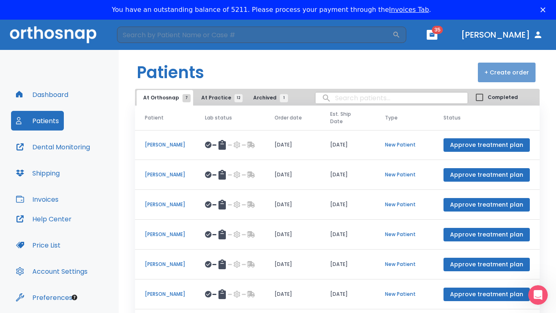
click at [505, 73] on button "+ Create order" at bounding box center [507, 73] width 58 height 20
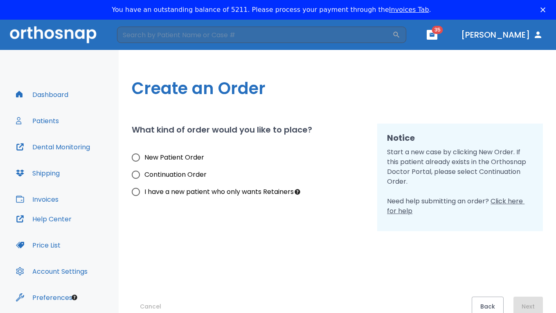
click at [135, 194] on input "I have a new patient who only wants Retainers" at bounding box center [135, 191] width 17 height 17
radio input "true"
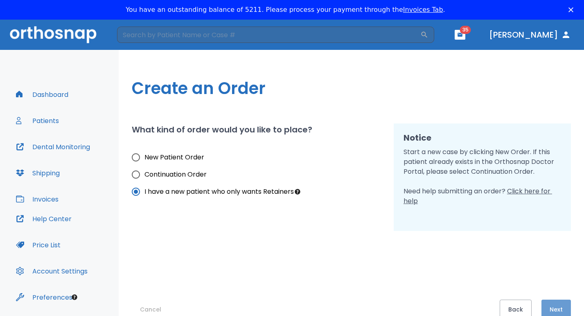
click at [558, 299] on button "Next" at bounding box center [555, 310] width 29 height 20
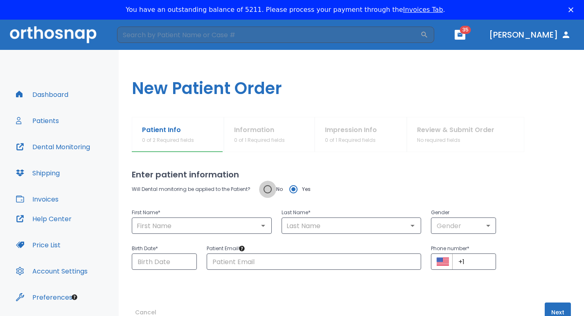
click at [268, 190] on input "No" at bounding box center [267, 189] width 17 height 17
radio input "true"
click at [177, 229] on input "text" at bounding box center [201, 225] width 135 height 11
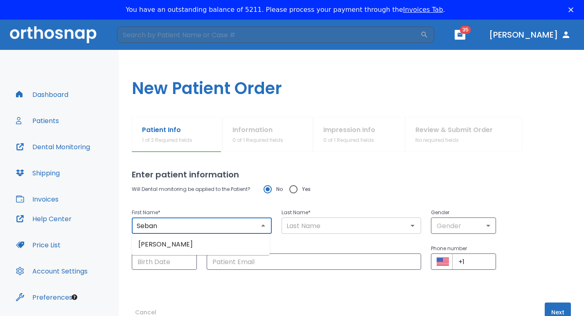
type input "Seban"
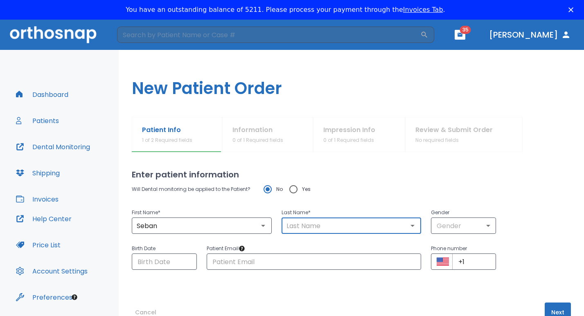
click at [291, 229] on input "text" at bounding box center [351, 225] width 135 height 11
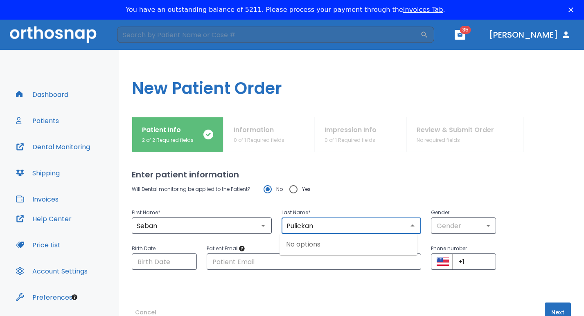
type input "Pulickan"
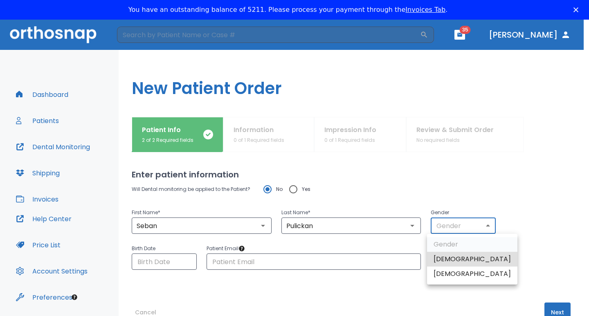
click at [483, 226] on body "​ 35 [PERSON_NAME] Dashboard Patients Dental Monitoring Shipping Invoices Help …" at bounding box center [294, 178] width 589 height 316
click at [457, 260] on li "[DEMOGRAPHIC_DATA]" at bounding box center [472, 259] width 90 height 15
type input "1"
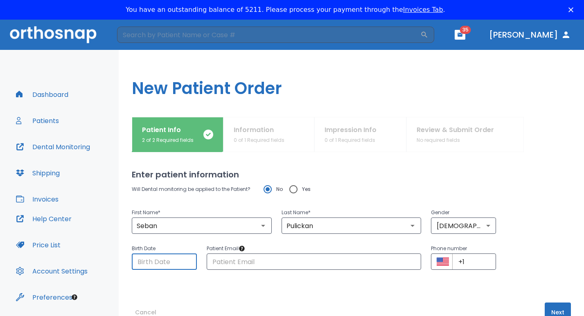
click at [140, 264] on input "Choose date" at bounding box center [164, 262] width 65 height 16
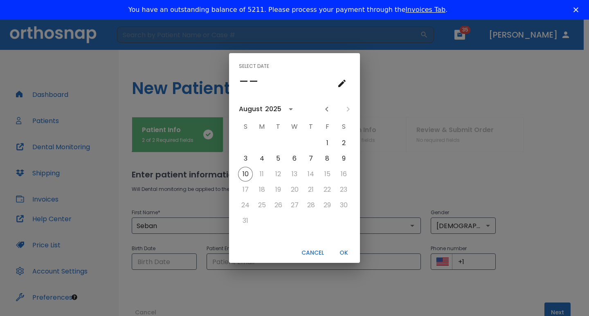
click at [344, 83] on icon "calendar view is open, go to text input view" at bounding box center [341, 83] width 7 height 7
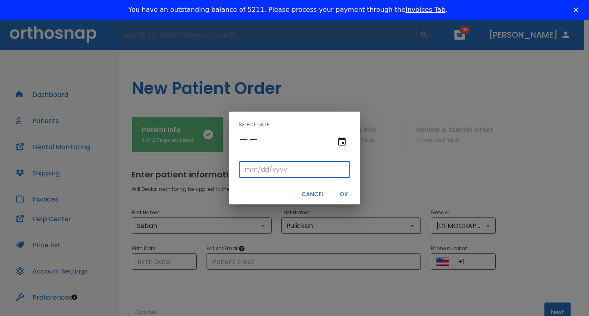
click at [250, 169] on input "tel" at bounding box center [294, 170] width 111 height 16
click at [257, 169] on input "12/" at bounding box center [294, 170] width 111 height 16
type input "12/03/"
type input "12/03/0002"
type input "12/03/2"
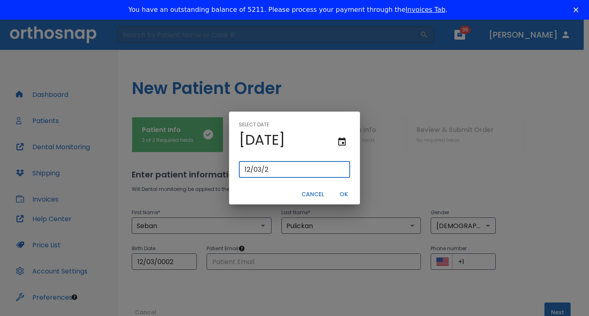
type input "12/03/0020"
type input "[DATE]"
type input "12/03/0200"
type input "12/03/200"
type input "[DATE]"
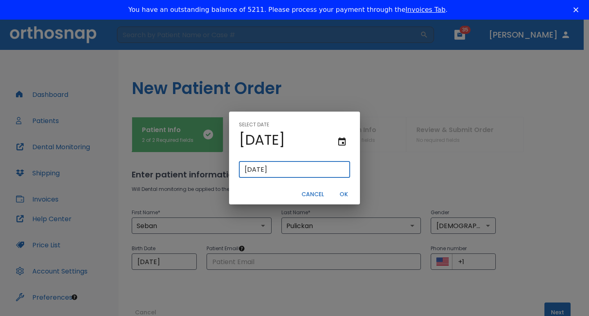
type input "[DATE]"
click at [347, 198] on button "OK" at bounding box center [343, 194] width 26 height 13
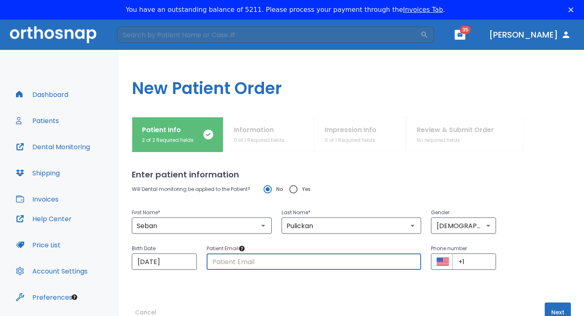
click at [229, 262] on input "text" at bounding box center [314, 262] width 215 height 16
paste input "[EMAIL_ADDRESS][DOMAIN_NAME]"
type input "[EMAIL_ADDRESS][DOMAIN_NAME]"
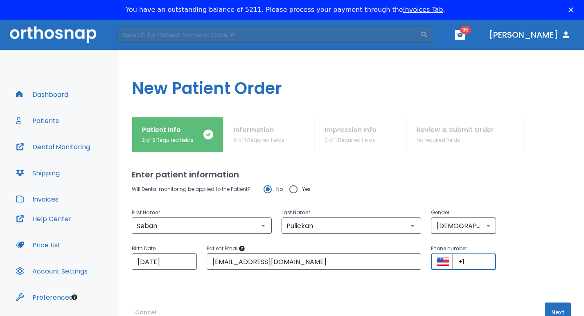
click at [461, 263] on input "+1" at bounding box center [474, 262] width 44 height 16
paste input "[PHONE_NUMBER]"
click at [487, 263] on input "[PHONE_NUMBER]" at bounding box center [474, 262] width 44 height 16
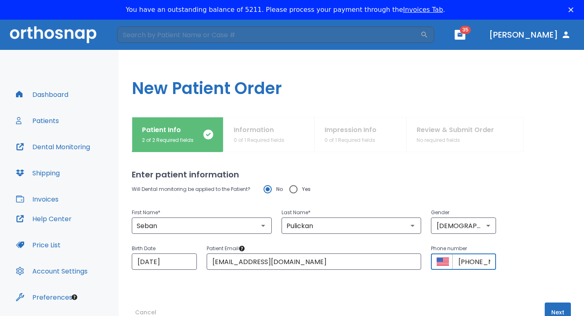
type input "[PHONE_NUMBER]"
click at [555, 299] on button "Next" at bounding box center [557, 313] width 26 height 20
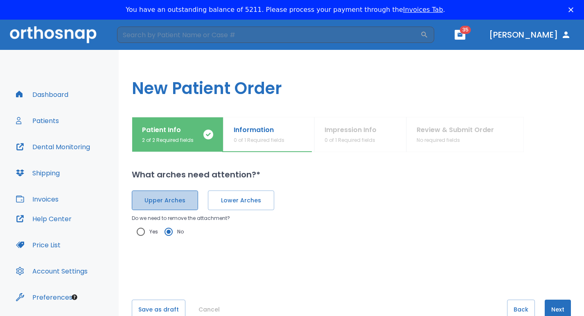
click at [162, 204] on span "Upper Arches" at bounding box center [164, 200] width 49 height 9
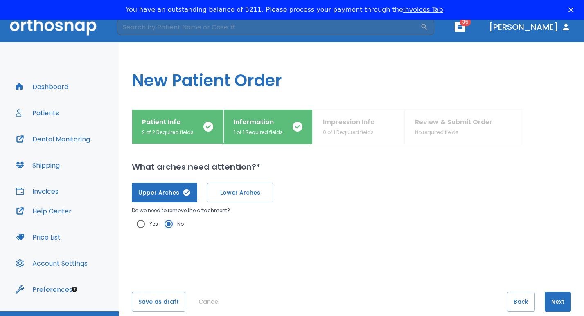
scroll to position [25, 0]
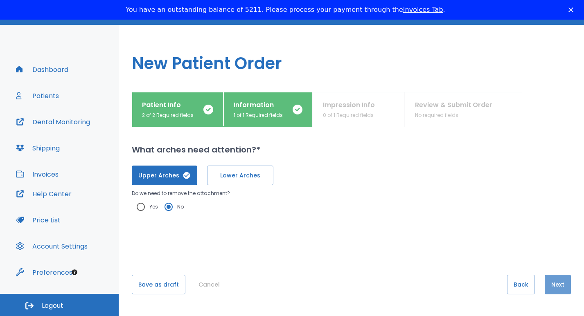
click at [556, 288] on button "Next" at bounding box center [557, 285] width 26 height 20
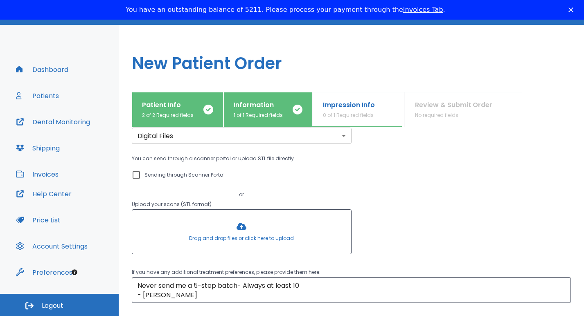
scroll to position [34, 0]
click at [558, 204] on div "You can send through a scanner portal or upload STL file directly. Sending thro…" at bounding box center [351, 207] width 439 height 104
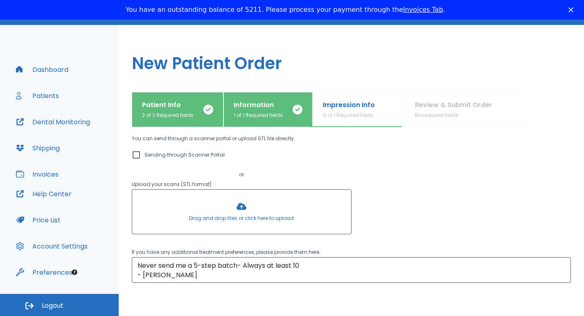
scroll to position [57, 0]
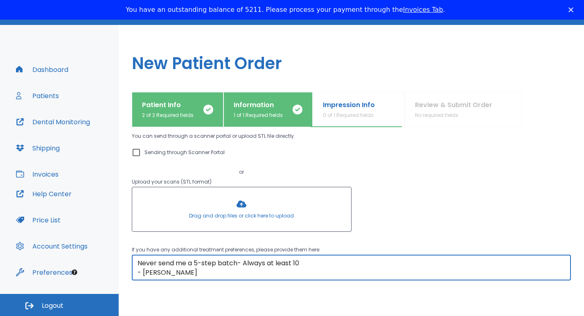
click at [194, 274] on textarea "Never send me a 5-step batch- Always at least 10 - [PERSON_NAME]" at bounding box center [350, 268] width 427 height 19
drag, startPoint x: 194, startPoint y: 274, endPoint x: 130, endPoint y: 250, distance: 68.4
click at [130, 250] on div "Patient Info 2 of 2 Required fields Information 1 of 1 Required fields Impressi…" at bounding box center [351, 201] width 465 height 219
click at [199, 263] on textarea "Please fabricate 2 upper arch retainers. No lower is needed. Please make sure t…" at bounding box center [350, 268] width 427 height 19
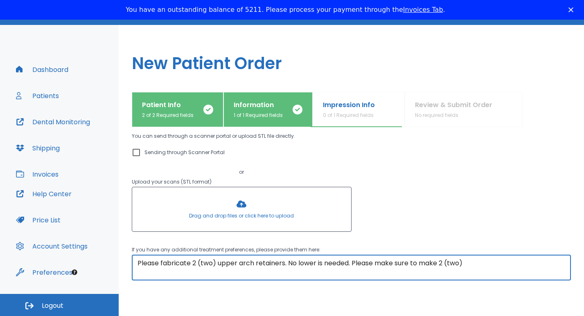
click at [470, 261] on textarea "Please fabricate 2 (two) upper arch retainers. No lower is needed. Please make …" at bounding box center [350, 268] width 427 height 19
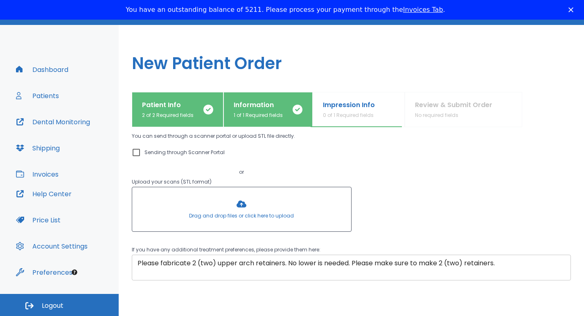
click at [505, 263] on textarea "Please fabricate 2 (two) upper arch retainers. No lower is needed. Please make …" at bounding box center [350, 268] width 427 height 19
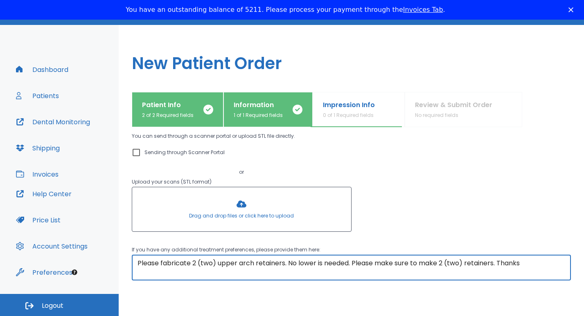
type textarea "Please fabricate 2 (two) upper arch retainers. No lower is needed. Please make …"
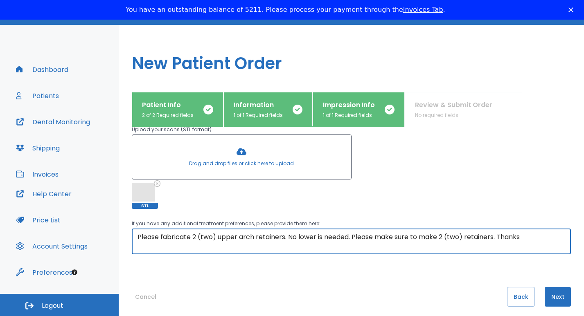
scroll to position [122, 0]
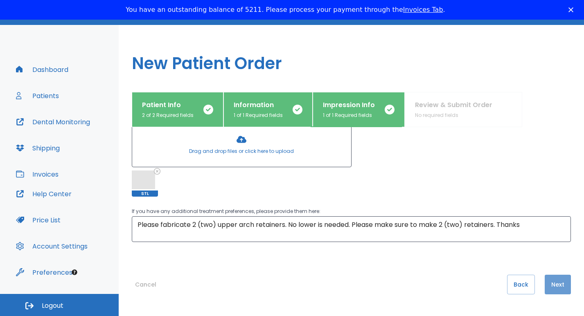
click at [554, 290] on button "Next" at bounding box center [557, 285] width 26 height 20
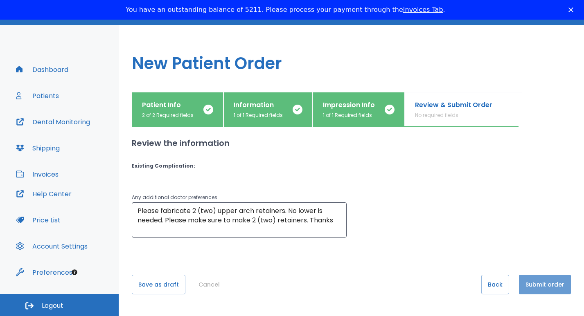
click at [537, 287] on button "Submit order" at bounding box center [545, 285] width 52 height 20
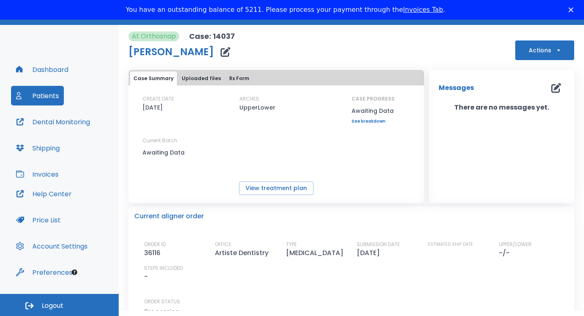
click at [43, 72] on button "Dashboard" at bounding box center [42, 70] width 62 height 20
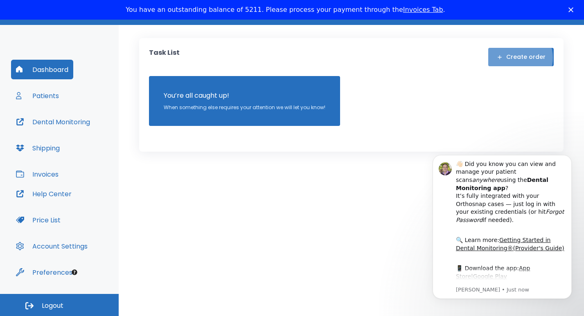
click at [517, 58] on button "Create order" at bounding box center [520, 57] width 65 height 18
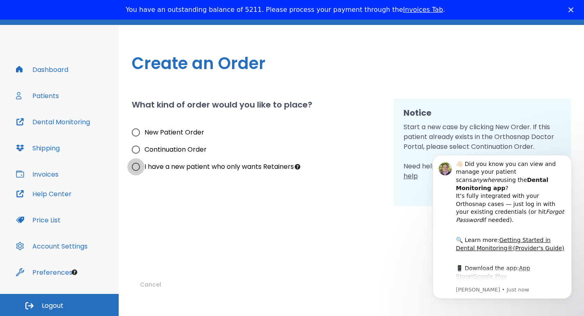
click at [137, 168] on input "I have a new patient who only wants Retainers" at bounding box center [135, 166] width 17 height 17
radio input "true"
click at [363, 247] on div "Cancel Back Next" at bounding box center [351, 250] width 439 height 88
drag, startPoint x: 539, startPoint y: 281, endPoint x: 497, endPoint y: 251, distance: 51.4
drag, startPoint x: 497, startPoint y: 251, endPoint x: 994, endPoint y: 299, distance: 499.7
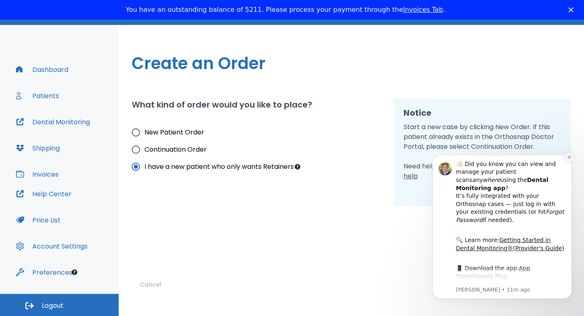
click at [561, 156] on icon "Dismiss notification" at bounding box center [568, 157] width 3 height 3
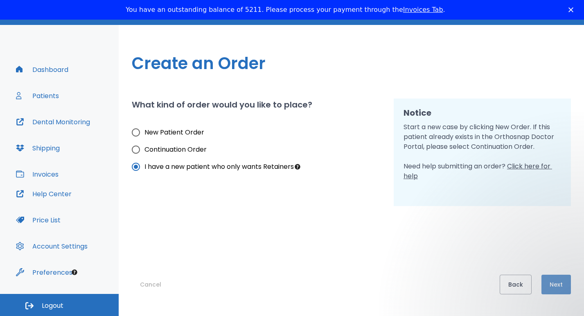
click at [560, 290] on button "Next" at bounding box center [555, 285] width 29 height 20
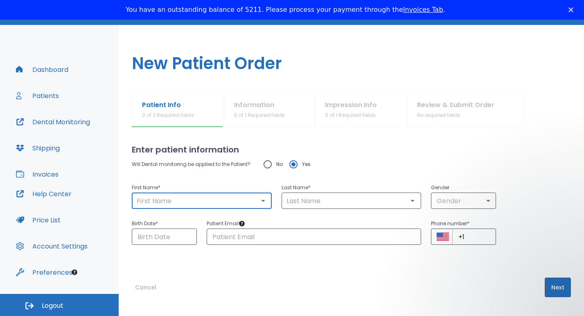
click at [172, 206] on input "text" at bounding box center [201, 200] width 135 height 11
type input "Nafisah"
click at [308, 205] on input "text" at bounding box center [351, 200] width 135 height 11
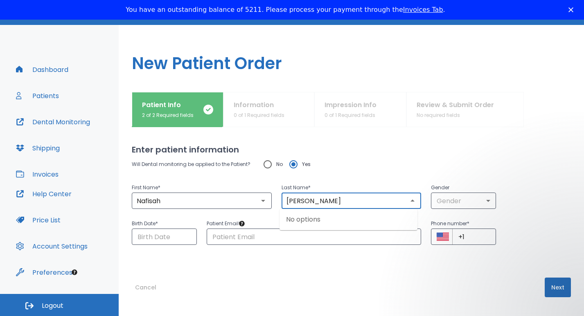
type input "[PERSON_NAME]"
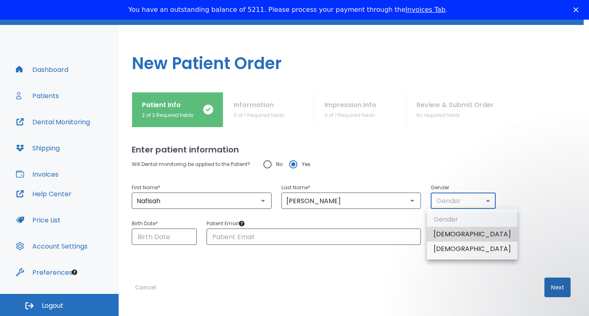
click at [483, 201] on body "​ 35 [PERSON_NAME] Dashboard Patients Dental Monitoring Shipping Invoices Help …" at bounding box center [294, 153] width 589 height 316
click at [453, 248] on li "[DEMOGRAPHIC_DATA]" at bounding box center [472, 249] width 90 height 15
type input "0"
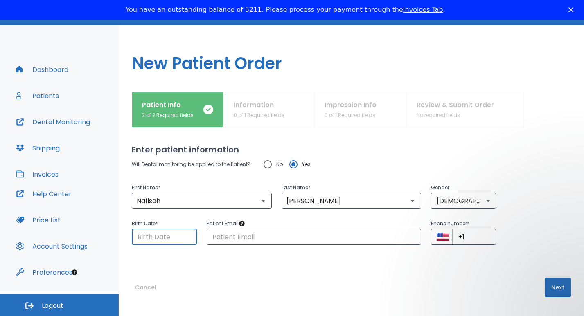
click at [145, 239] on input "Choose date" at bounding box center [164, 237] width 65 height 16
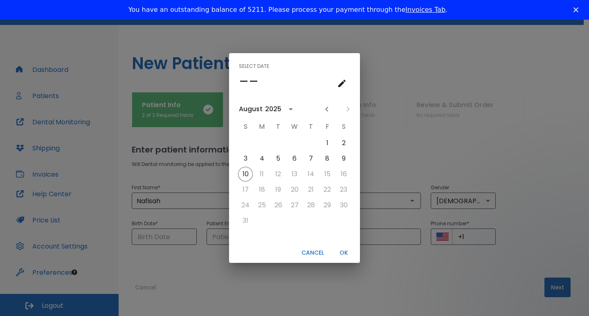
click at [243, 81] on h4 "––" at bounding box center [249, 81] width 20 height 17
click at [341, 87] on icon "calendar view is open, go to text input view" at bounding box center [342, 84] width 10 height 10
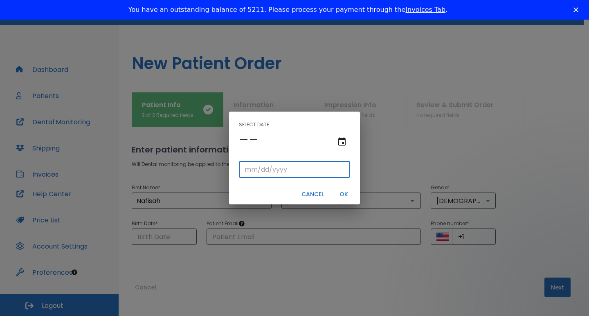
click at [249, 170] on input "tel" at bounding box center [294, 170] width 111 height 16
type input "07/23/"
type input "07/23/0002"
type input "07/23/2"
type input "07/23/0020"
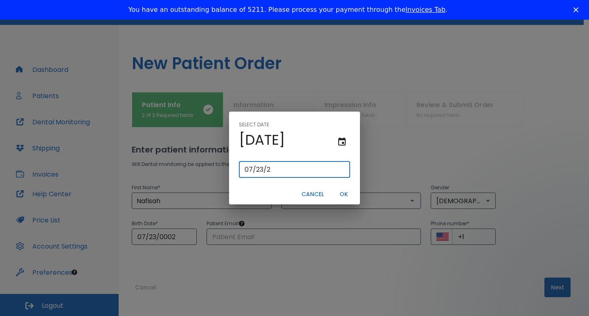
type input "[DATE]"
type input "07/23/0200"
type input "07/23/200"
type input "[DATE]"
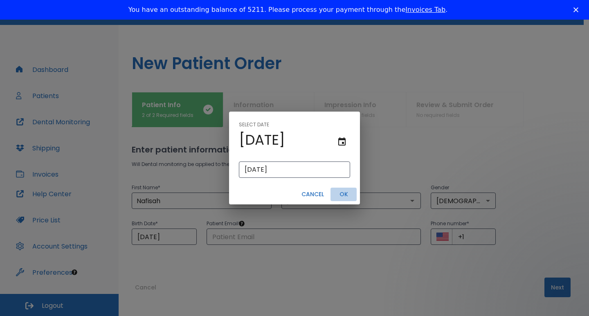
click at [348, 196] on button "OK" at bounding box center [343, 194] width 26 height 13
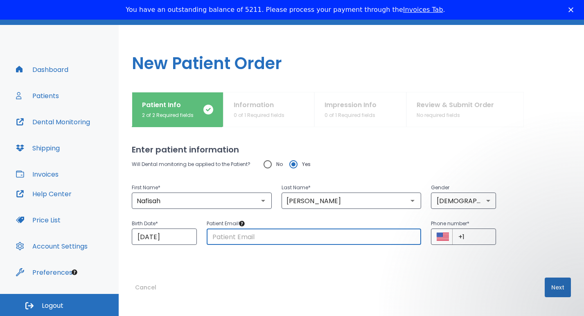
click at [263, 239] on input "text" at bounding box center [314, 237] width 215 height 16
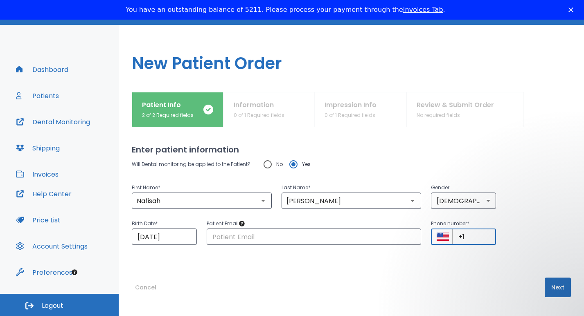
click at [475, 236] on input "+1" at bounding box center [474, 237] width 44 height 16
paste input "[PHONE_NUMBER]"
type input "[PHONE_NUMBER]"
click at [550, 294] on button "Next" at bounding box center [557, 288] width 26 height 20
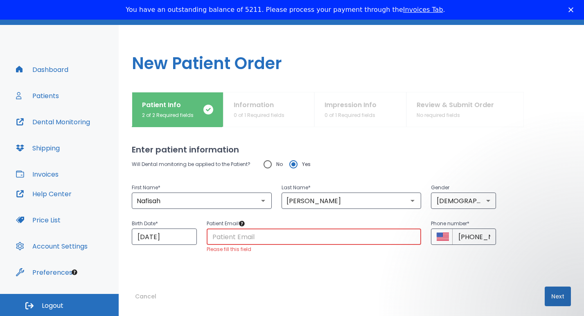
click at [229, 240] on input "text" at bounding box center [314, 237] width 215 height 16
click at [265, 163] on input "No" at bounding box center [267, 164] width 17 height 17
radio input "true"
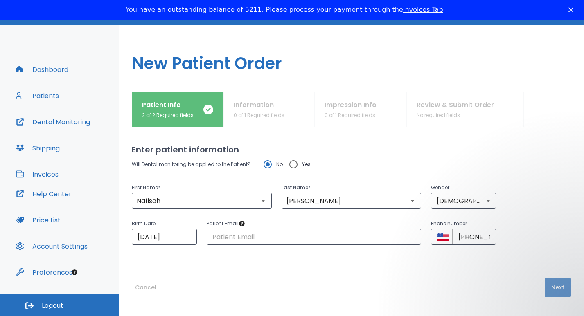
click at [549, 290] on button "Next" at bounding box center [557, 288] width 26 height 20
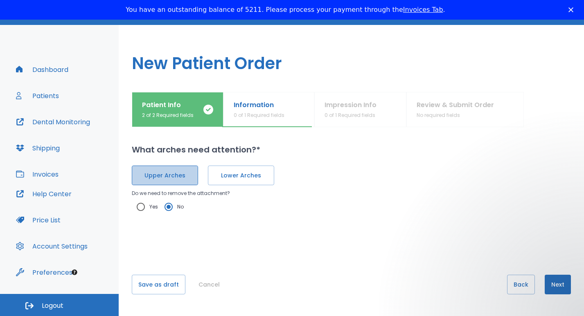
click at [177, 173] on span "Upper Arches" at bounding box center [164, 175] width 49 height 9
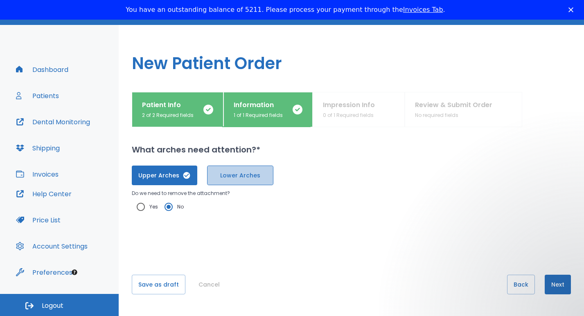
click at [232, 175] on span "Lower Arches" at bounding box center [240, 175] width 49 height 9
click at [552, 286] on button "Next" at bounding box center [557, 285] width 26 height 20
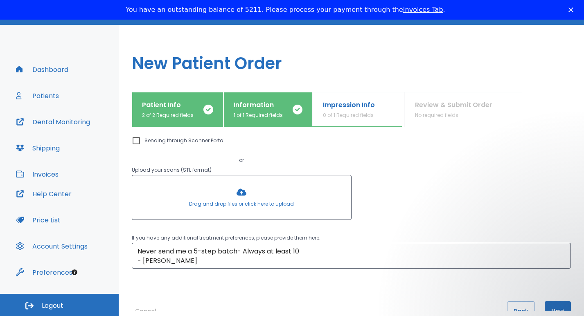
scroll to position [71, 0]
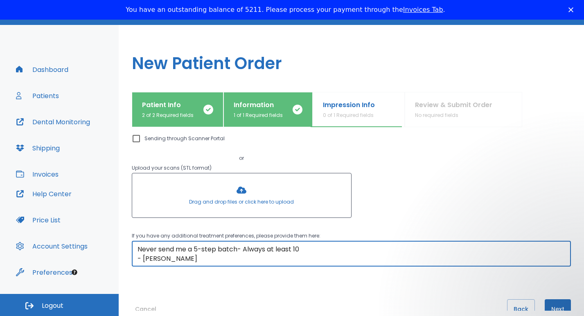
click at [202, 259] on textarea "Never send me a 5-step batch- Always at least 10 - [PERSON_NAME]" at bounding box center [350, 254] width 427 height 19
drag, startPoint x: 202, startPoint y: 259, endPoint x: 130, endPoint y: 242, distance: 74.8
drag, startPoint x: 130, startPoint y: 242, endPoint x: 201, endPoint y: 259, distance: 73.6
click at [201, 259] on textarea "Never send me a 5-step batch- Always at least 10 - [PERSON_NAME]" at bounding box center [350, 254] width 427 height 19
drag, startPoint x: 201, startPoint y: 259, endPoint x: 134, endPoint y: 250, distance: 67.8
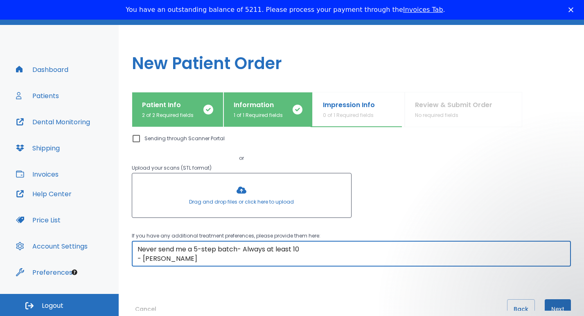
click at [134, 250] on div "Never send me a 5-step batch- Always at least 10 - [PERSON_NAME] x ​" at bounding box center [351, 254] width 439 height 26
click at [193, 247] on textarea "Please fabricate upper & lower re" at bounding box center [350, 254] width 427 height 19
click at [273, 248] on textarea "Please fabricate 1 set of upper & lower re" at bounding box center [350, 254] width 427 height 19
click at [296, 249] on textarea "Please fabricate 1 set of upper & lower retainers. Thanks" at bounding box center [350, 254] width 427 height 19
click at [337, 249] on textarea "Please fabricate 1 set of upper & lower retainers. Please make 1.0 mmThanks" at bounding box center [350, 254] width 427 height 19
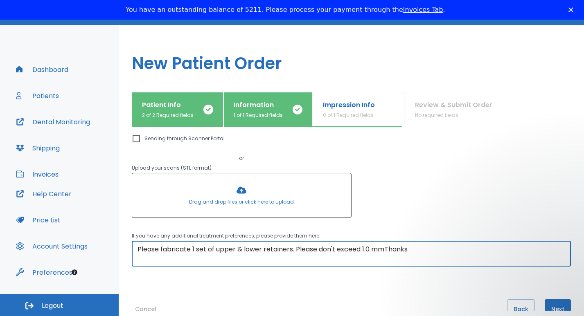
click at [386, 247] on textarea "Please fabricate 1 set of upper & lower retainers. Please don't exceed 1.0 mmTh…" at bounding box center [350, 254] width 427 height 19
type textarea "Please fabricate 1 set of upper & lower retainers. Please don't exceed 1.0 mm […"
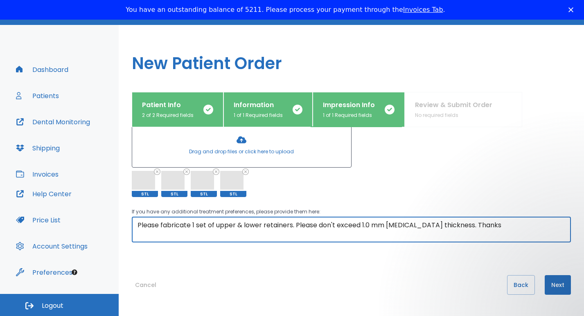
scroll to position [122, 0]
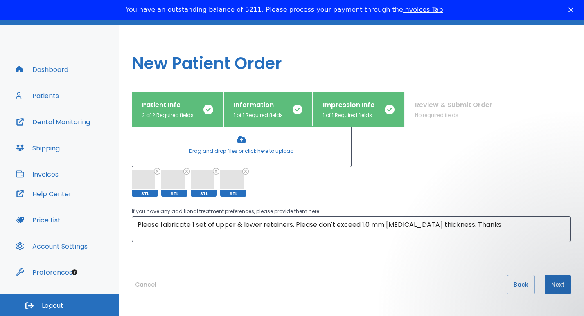
drag, startPoint x: 569, startPoint y: 261, endPoint x: 339, endPoint y: 282, distance: 230.9
click at [339, 282] on div "Cancel Back Next" at bounding box center [351, 293] width 439 height 36
click at [556, 289] on button "Next" at bounding box center [557, 285] width 26 height 20
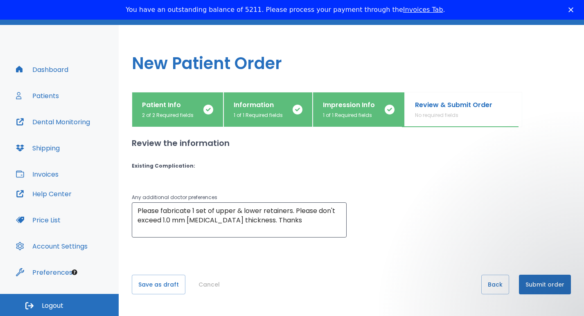
scroll to position [0, 0]
click at [540, 287] on button "Submit order" at bounding box center [545, 285] width 52 height 20
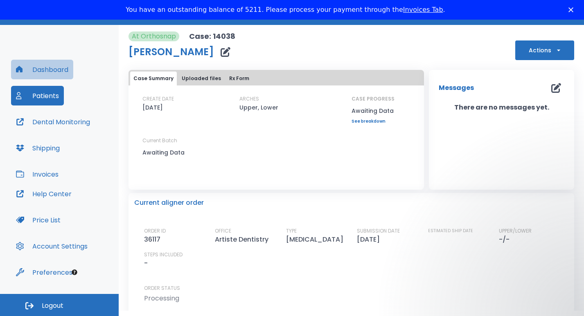
click at [58, 71] on button "Dashboard" at bounding box center [42, 70] width 62 height 20
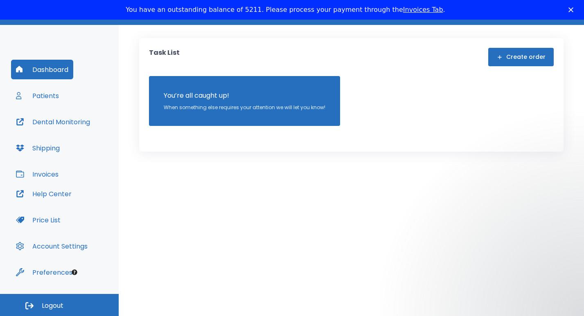
click at [48, 72] on button "Dashboard" at bounding box center [42, 70] width 62 height 20
click at [518, 63] on button "Create order" at bounding box center [520, 57] width 65 height 18
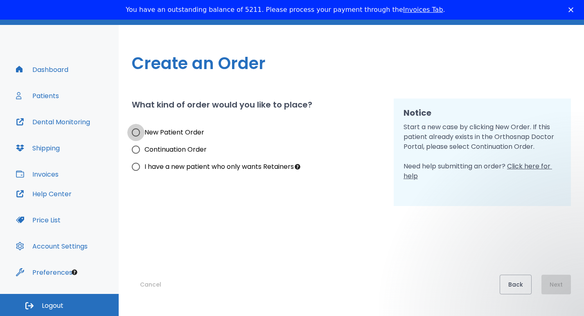
click at [135, 135] on input "New Patient Order" at bounding box center [135, 132] width 17 height 17
radio input "true"
click at [555, 289] on button "Next" at bounding box center [555, 285] width 29 height 20
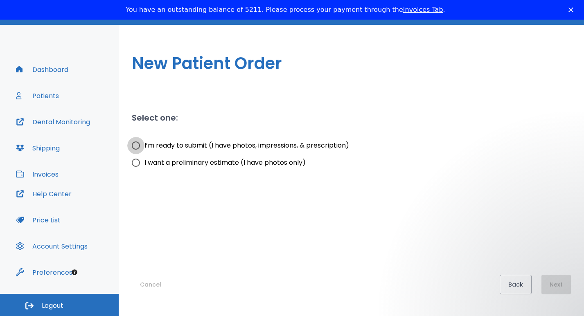
click at [139, 148] on input "I’m ready to submit (I have photos, impressions, & prescription)" at bounding box center [135, 145] width 17 height 17
radio input "true"
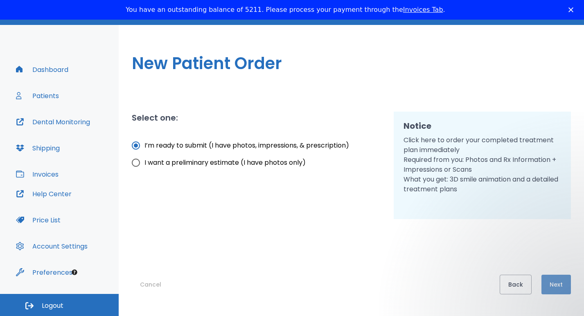
click at [554, 293] on button "Next" at bounding box center [555, 285] width 29 height 20
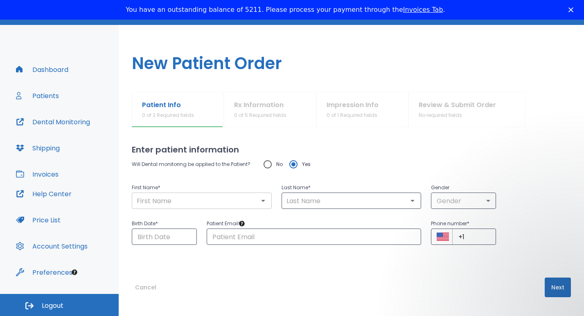
click at [192, 199] on input "text" at bounding box center [201, 200] width 135 height 11
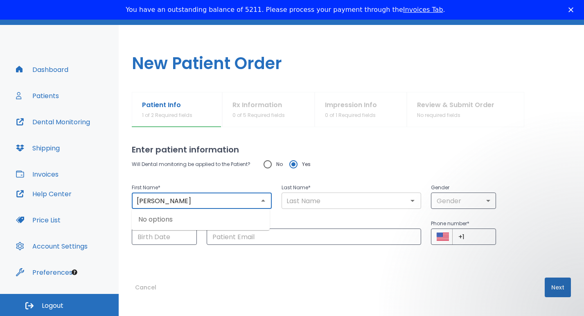
type input "[PERSON_NAME]"
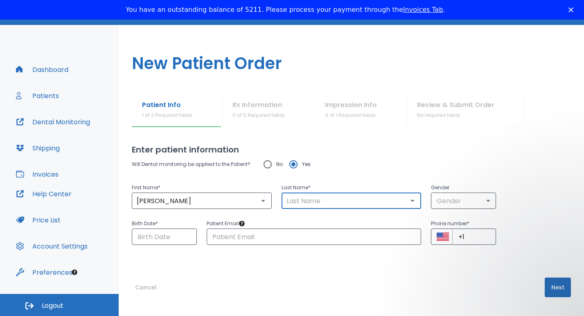
click at [289, 201] on input "text" at bounding box center [351, 200] width 135 height 11
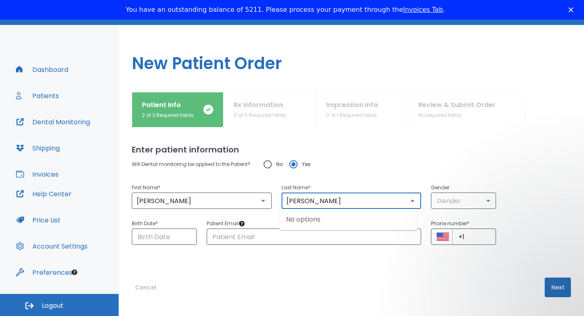
type input "[PERSON_NAME]"
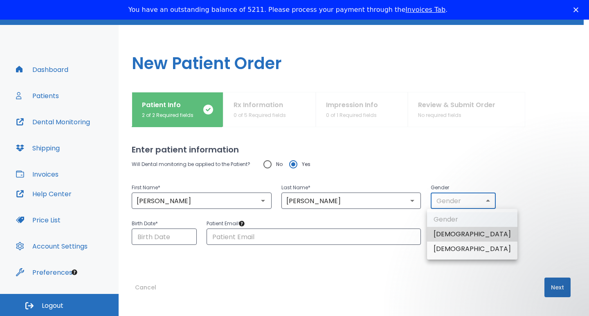
click at [484, 200] on body "​ 35 [PERSON_NAME] Dashboard Patients Dental Monitoring Shipping Invoices Help …" at bounding box center [294, 153] width 589 height 316
click at [454, 251] on li "[DEMOGRAPHIC_DATA]" at bounding box center [472, 249] width 90 height 15
type input "0"
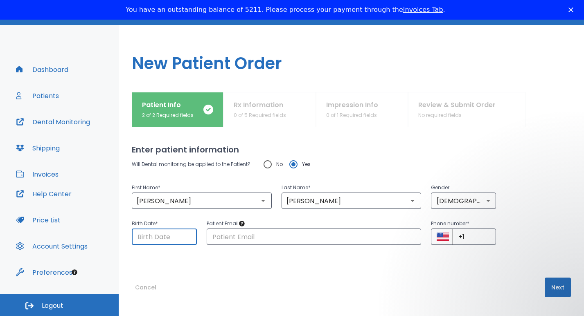
click at [142, 235] on input "Choose date" at bounding box center [164, 237] width 65 height 16
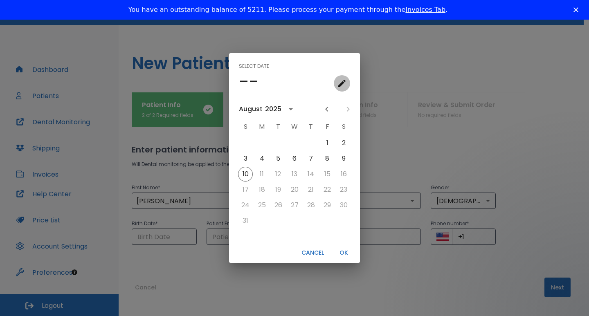
click at [343, 83] on icon "calendar view is open, go to text input view" at bounding box center [341, 83] width 7 height 7
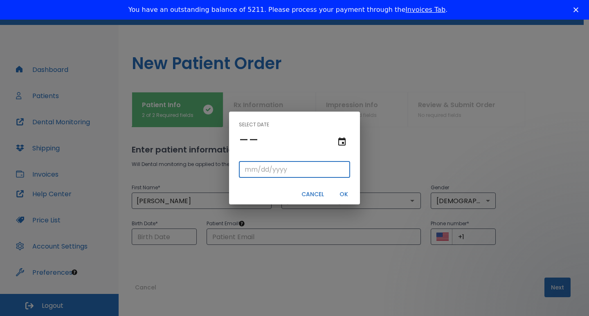
click at [252, 172] on input "tel" at bounding box center [294, 170] width 111 height 16
type input "05/06/"
type input "05/06/0001"
type input "05/06/1"
type input "05/06/0019"
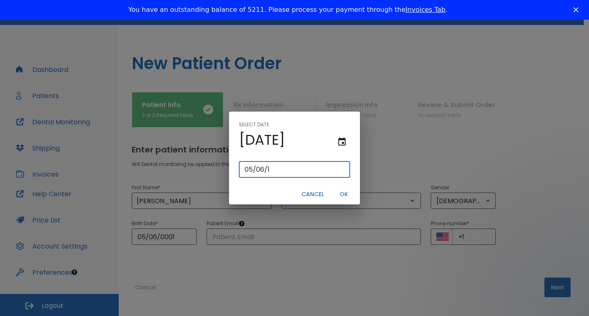
type input "[DATE]"
type input "05/06/0198"
type input "05/06/198"
type input "[DATE]"
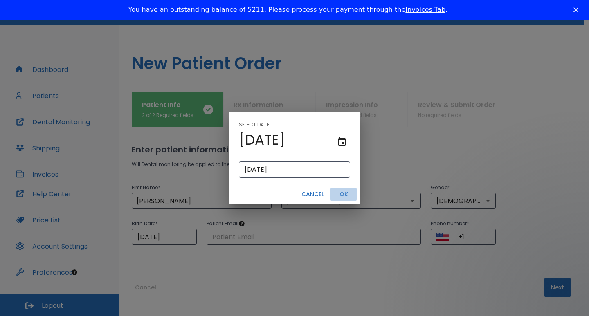
click at [346, 196] on button "OK" at bounding box center [343, 194] width 26 height 13
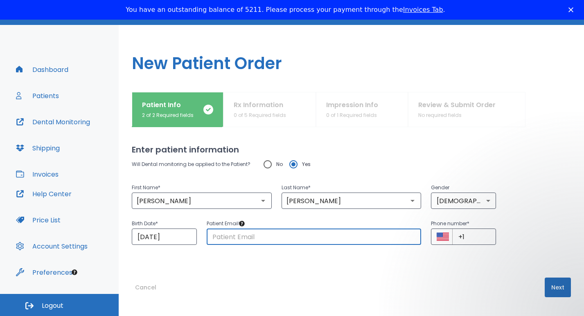
click at [288, 237] on input "text" at bounding box center [314, 237] width 215 height 16
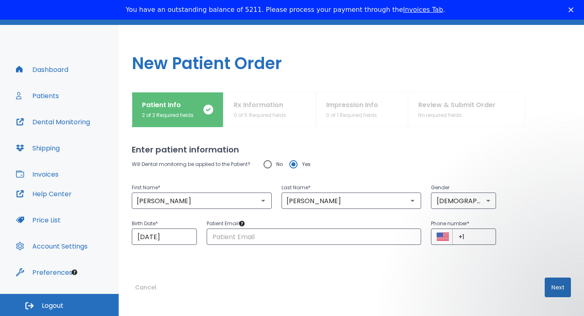
click at [374, 174] on div "Last Name * [PERSON_NAME] ​" at bounding box center [347, 191] width 150 height 36
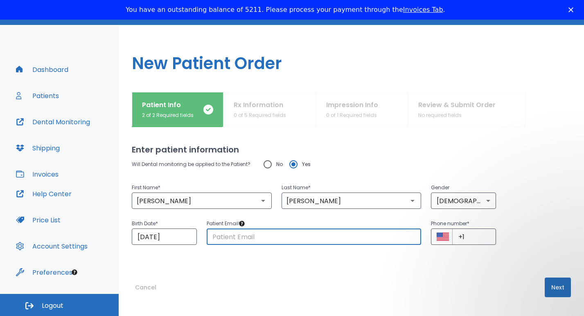
click at [261, 238] on input "text" at bounding box center [314, 237] width 215 height 16
paste input "[PERSON_NAME][EMAIL_ADDRESS][PERSON_NAME][DOMAIN_NAME]"
type input "[PERSON_NAME][EMAIL_ADDRESS][PERSON_NAME][DOMAIN_NAME]"
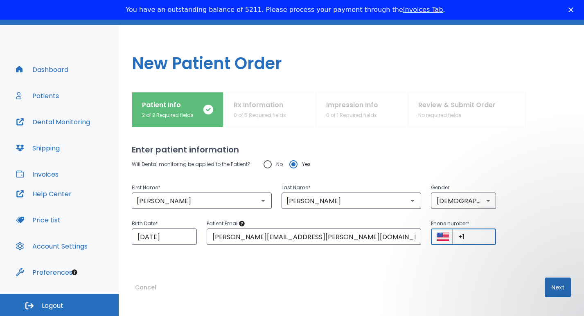
click at [462, 238] on input "+1" at bounding box center [474, 237] width 44 height 16
paste input "[PHONE_NUMBER]"
type input "[PHONE_NUMBER]"
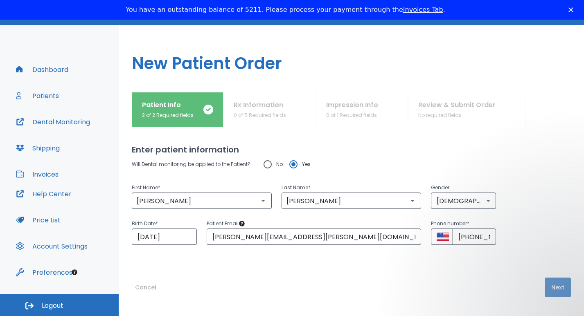
click at [549, 288] on button "Next" at bounding box center [557, 288] width 26 height 20
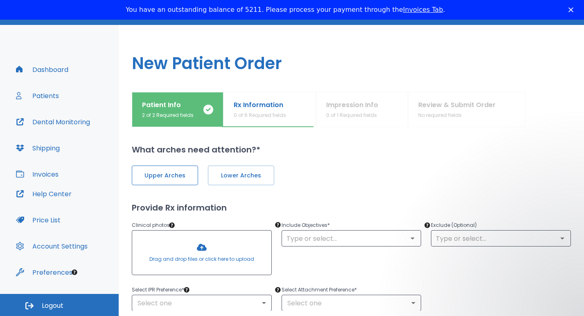
click at [172, 177] on span "Upper Arches" at bounding box center [164, 175] width 49 height 9
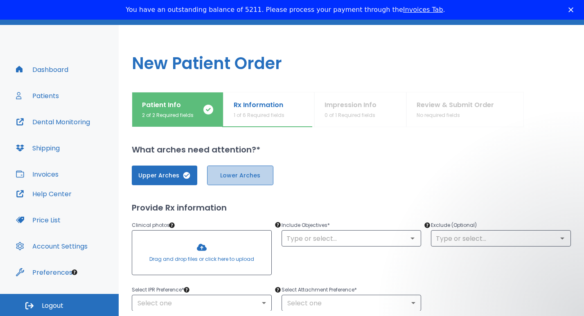
click at [255, 176] on span "Lower Arches" at bounding box center [240, 175] width 49 height 9
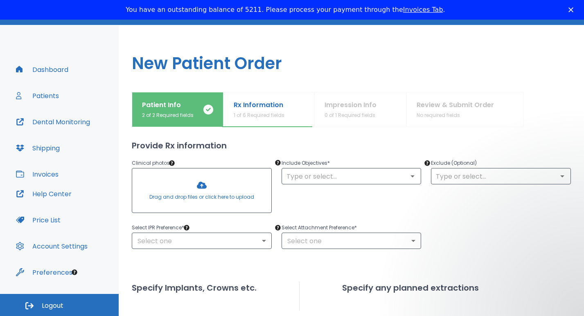
scroll to position [70, 0]
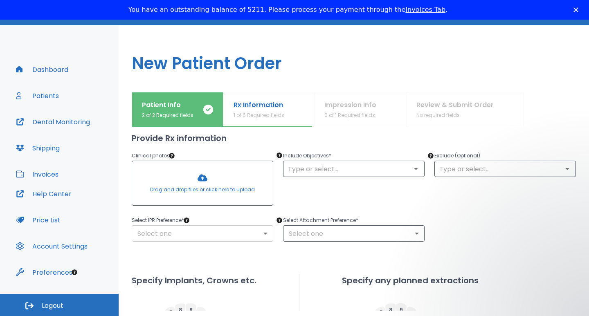
click at [260, 235] on body "​ 35 [PERSON_NAME] Dashboard Patients Dental Monitoring Shipping Invoices Help …" at bounding box center [294, 153] width 589 height 316
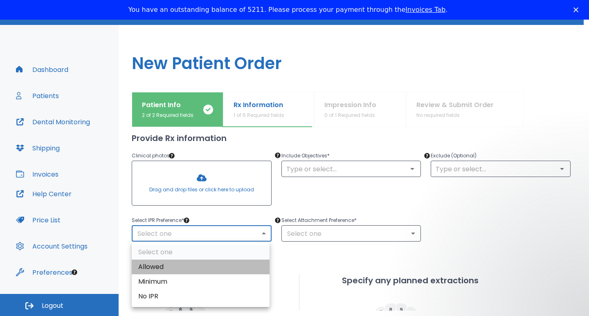
click at [169, 266] on li "Allowed" at bounding box center [201, 267] width 138 height 15
type input "1"
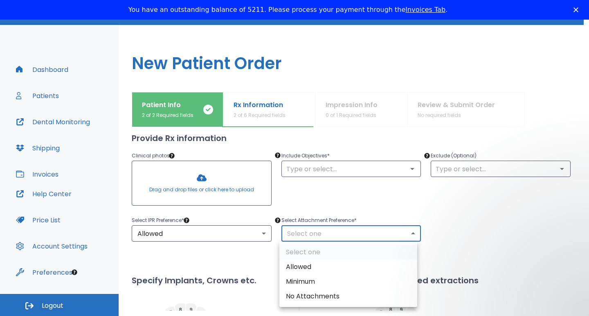
click at [410, 237] on body "​ 35 [PERSON_NAME] Dashboard Patients Dental Monitoring Shipping Invoices Help …" at bounding box center [294, 153] width 589 height 316
click at [336, 269] on li "Allowed" at bounding box center [348, 267] width 138 height 15
type input "1"
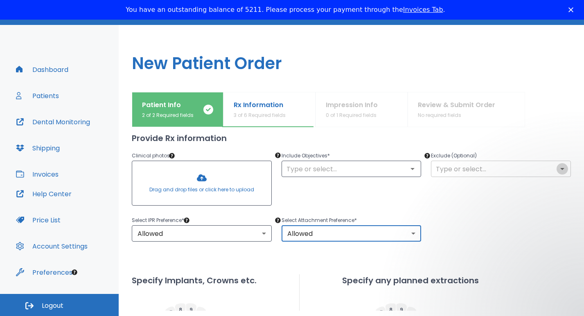
click at [557, 172] on icon "Open" at bounding box center [562, 169] width 10 height 10
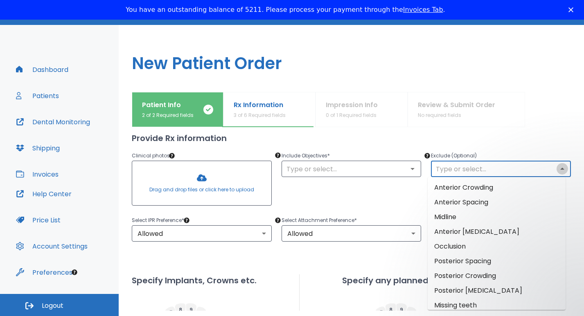
click at [557, 172] on icon "Close" at bounding box center [562, 169] width 10 height 10
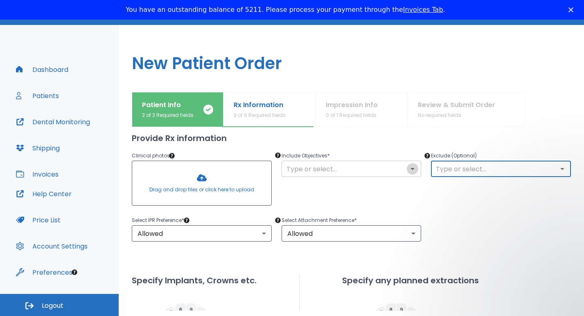
click at [409, 170] on icon "Open" at bounding box center [412, 169] width 10 height 10
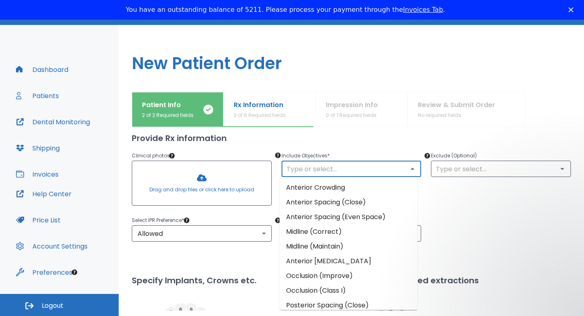
click at [351, 188] on li "Anterior Crowding" at bounding box center [348, 187] width 138 height 15
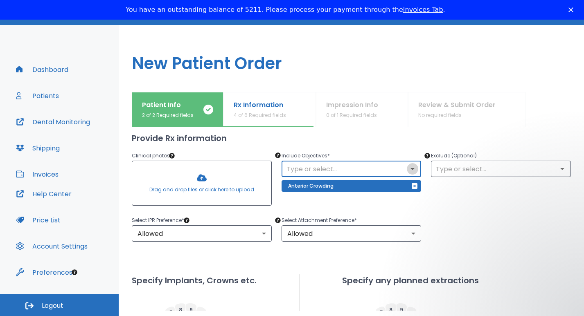
click at [410, 169] on icon "Open" at bounding box center [412, 169] width 4 height 2
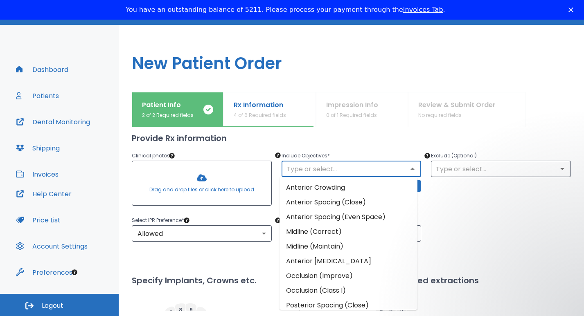
click at [331, 249] on li "Midline (Maintain)" at bounding box center [348, 246] width 138 height 15
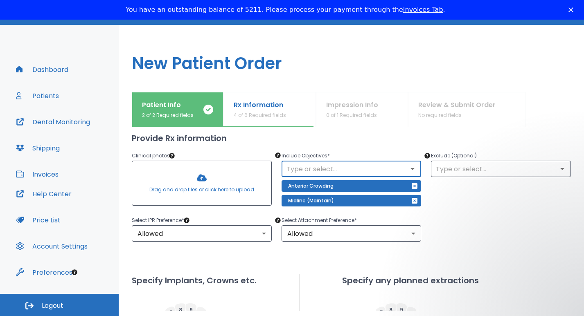
click at [411, 169] on icon "Open" at bounding box center [412, 169] width 10 height 10
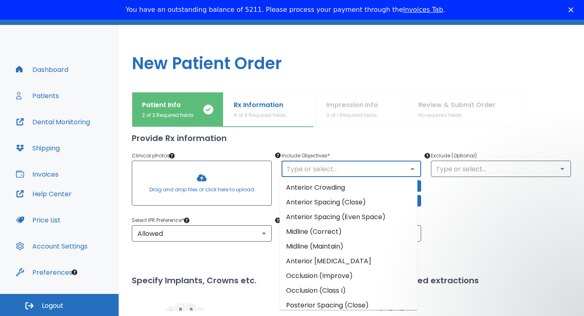
click at [341, 288] on li "Occlusion (Class I)" at bounding box center [348, 290] width 138 height 15
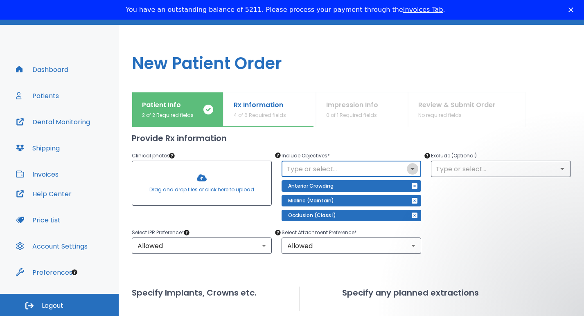
click at [410, 171] on icon "Open" at bounding box center [412, 169] width 10 height 10
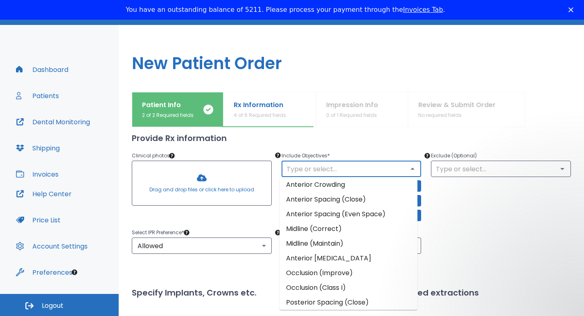
scroll to position [0, 0]
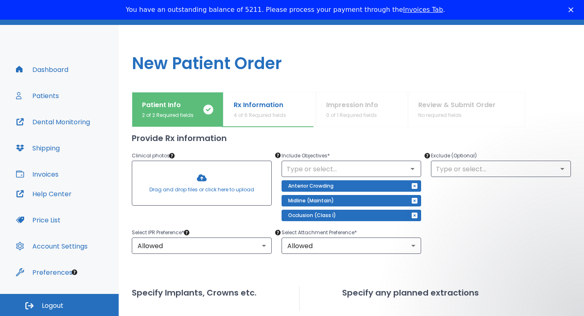
click at [472, 213] on div "Exclude (Optional) ​" at bounding box center [496, 181] width 150 height 80
click at [557, 170] on icon "Open" at bounding box center [562, 169] width 10 height 10
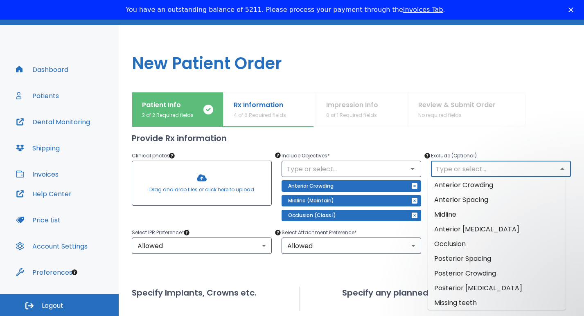
scroll to position [6, 0]
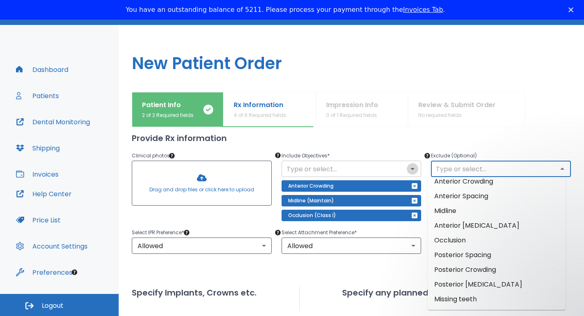
click at [410, 171] on icon "Open" at bounding box center [412, 169] width 10 height 10
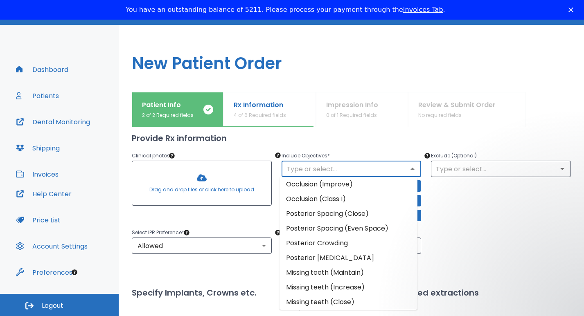
scroll to position [94, 0]
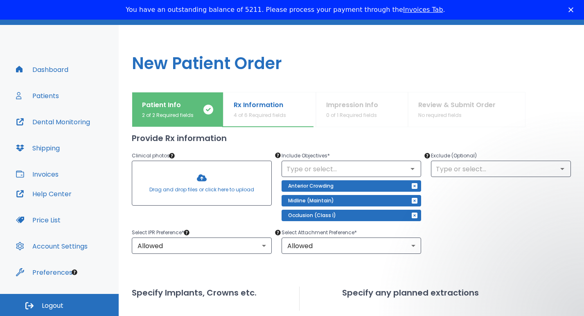
click at [227, 268] on div "Upper Arches Lower Arches Provide Rx information Clinical photos * Drag and dro…" at bounding box center [351, 280] width 439 height 389
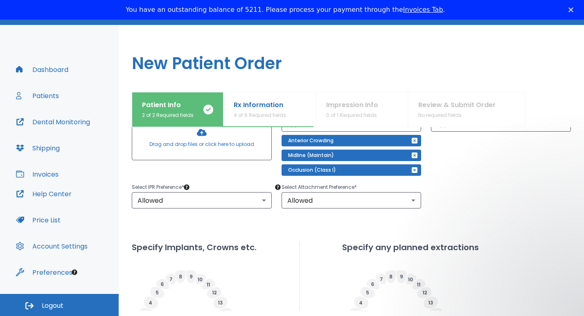
scroll to position [114, 0]
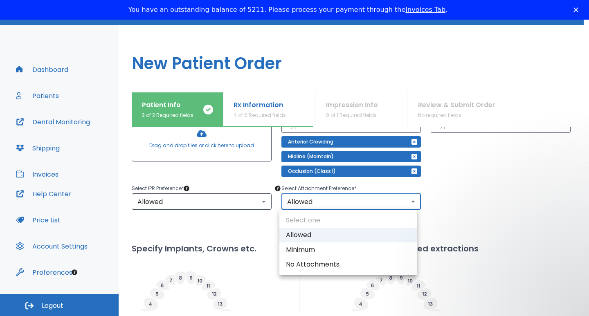
click at [411, 203] on body "​ 35 [PERSON_NAME] Dashboard Patients Dental Monitoring Shipping Invoices Help …" at bounding box center [294, 153] width 589 height 316
click at [411, 203] on div at bounding box center [294, 158] width 589 height 316
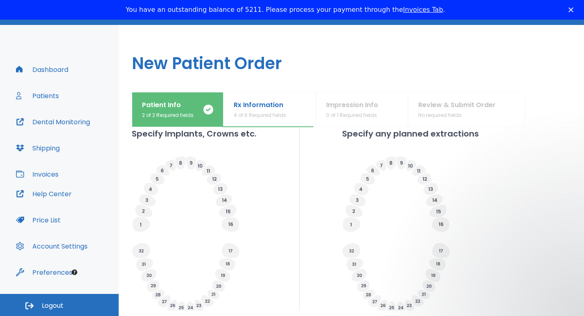
scroll to position [302, 0]
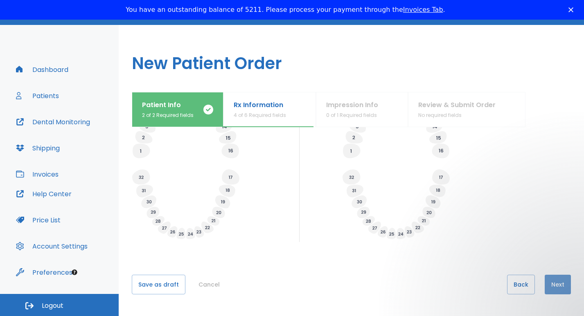
click at [547, 288] on button "Next" at bounding box center [557, 285] width 26 height 20
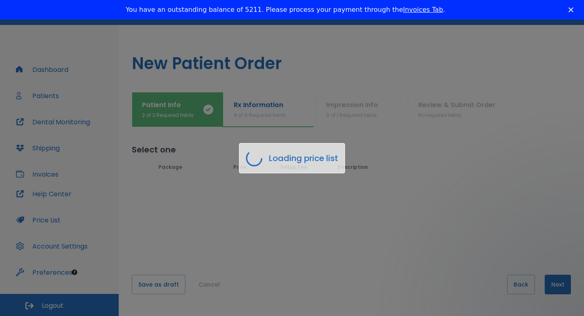
scroll to position [0, 0]
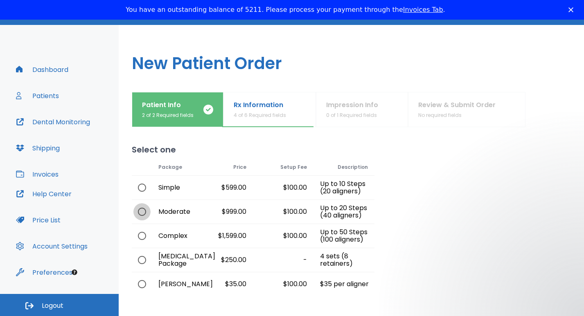
click at [139, 213] on input "radio" at bounding box center [141, 211] width 17 height 17
radio input "true"
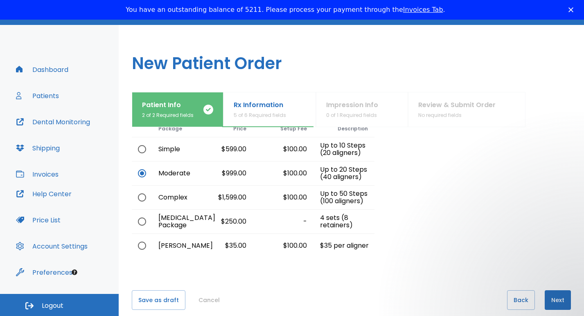
scroll to position [54, 0]
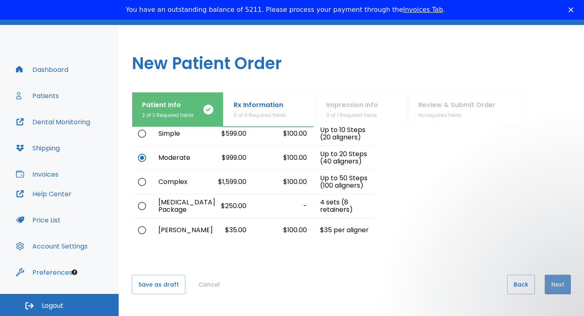
click at [555, 288] on button "Next" at bounding box center [557, 285] width 26 height 20
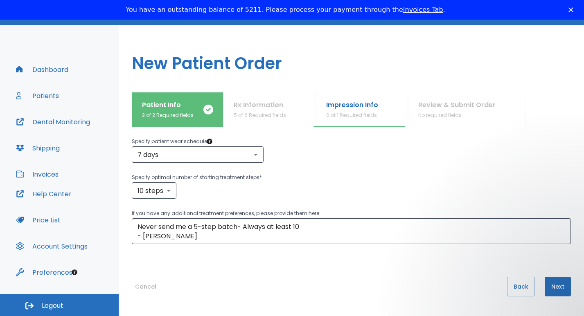
scroll to position [168, 0]
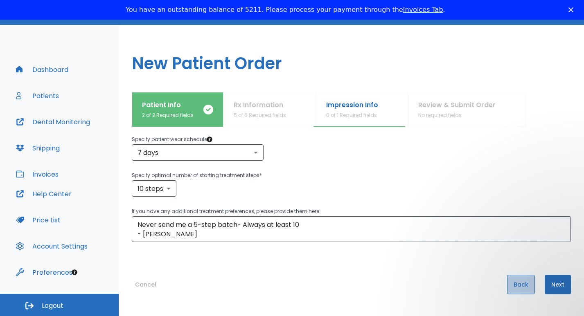
click at [513, 288] on button "Back" at bounding box center [521, 285] width 28 height 20
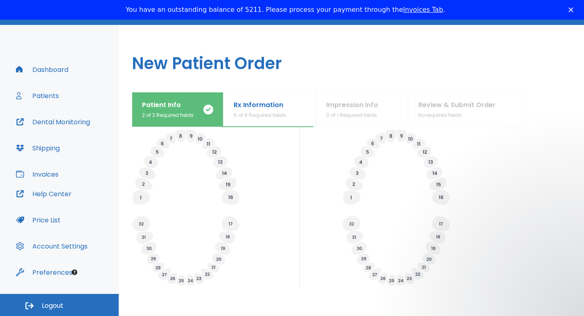
scroll to position [302, 0]
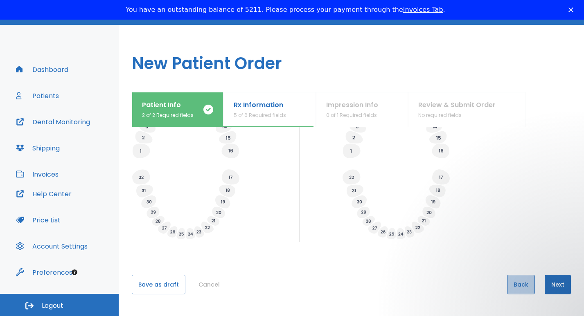
click at [520, 290] on button "Back" at bounding box center [521, 285] width 28 height 20
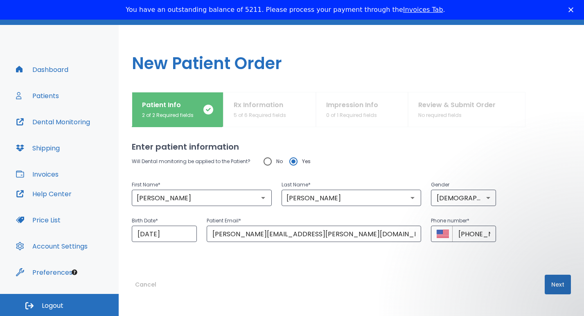
scroll to position [3, 0]
click at [548, 290] on button "Next" at bounding box center [557, 285] width 26 height 20
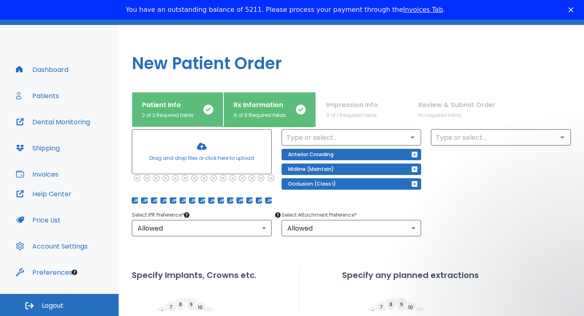
scroll to position [94, 0]
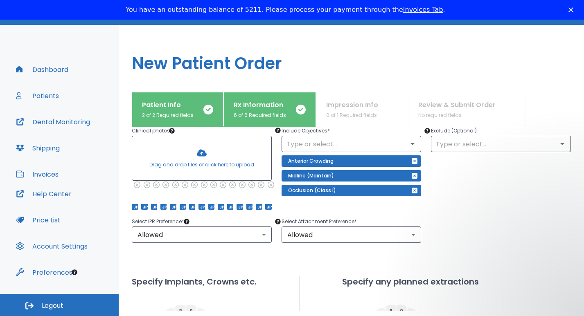
click at [225, 169] on div at bounding box center [201, 158] width 139 height 44
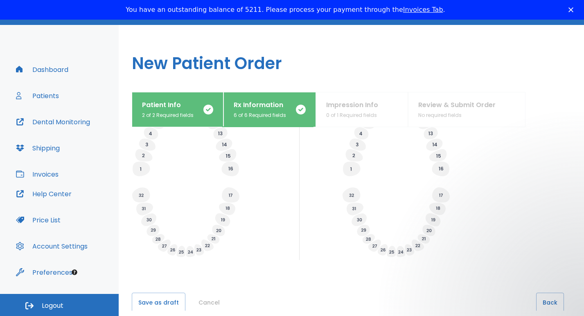
scroll to position [322, 0]
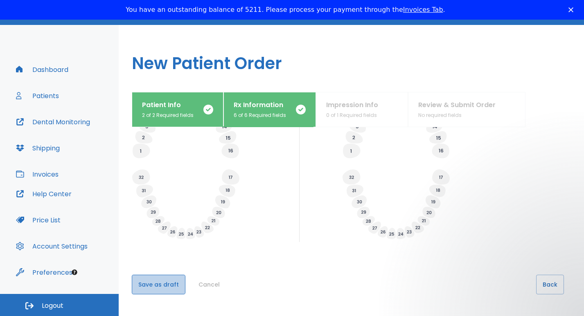
click at [166, 279] on button "Save as draft" at bounding box center [159, 285] width 54 height 20
click at [151, 276] on button "Save" at bounding box center [145, 285] width 27 height 20
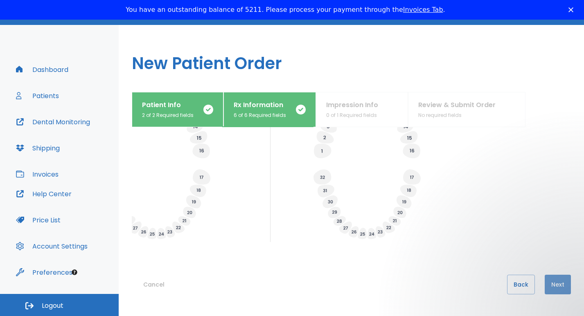
click at [553, 277] on button "Next" at bounding box center [557, 285] width 26 height 20
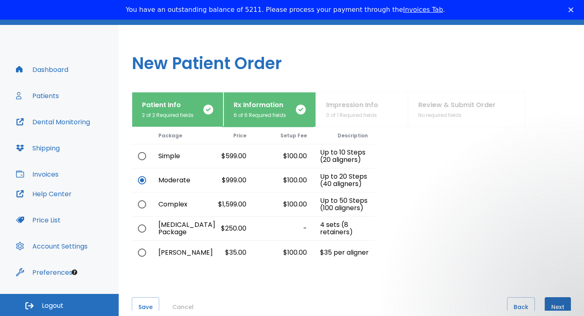
scroll to position [54, 0]
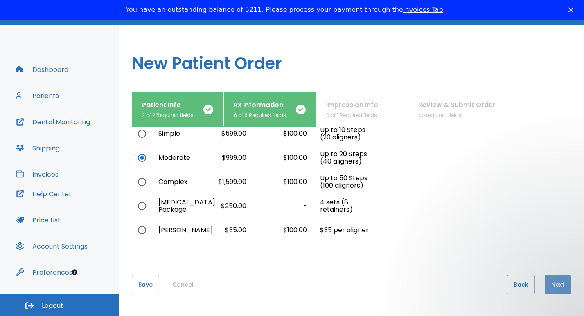
click at [557, 287] on button "Next" at bounding box center [557, 285] width 26 height 20
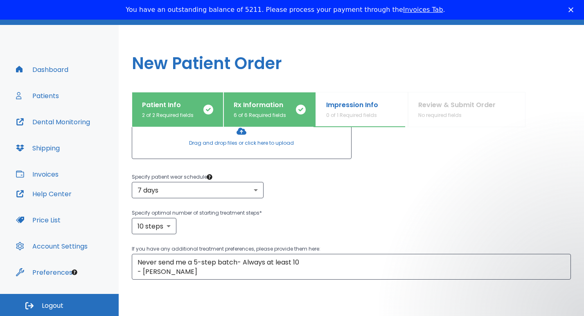
scroll to position [132, 0]
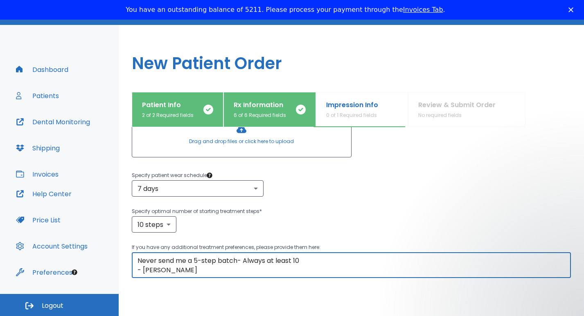
click at [138, 262] on textarea "Never send me a 5-step batch- Always at least 10 - [PERSON_NAME]" at bounding box center [350, 265] width 427 height 19
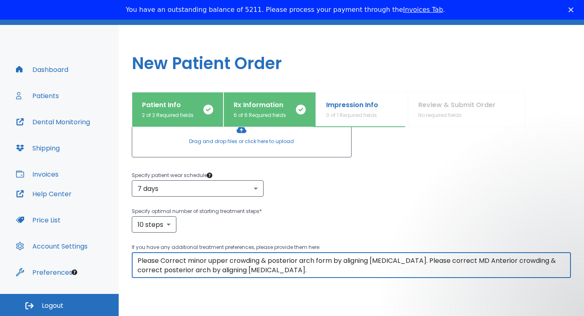
click at [268, 261] on textarea "Please Correct minor upper crowding & posterior arch form by aligning [MEDICAL_…" at bounding box center [350, 265] width 427 height 19
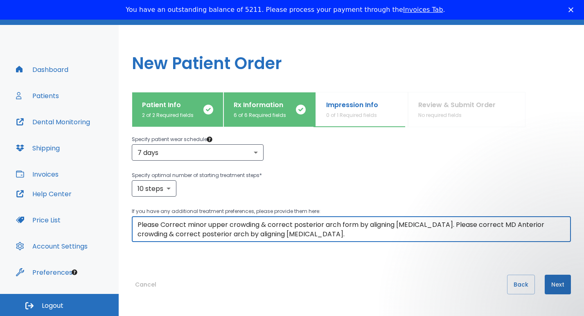
type textarea "Please Correct minor upper crowding & correct posterior arch form by aligning […"
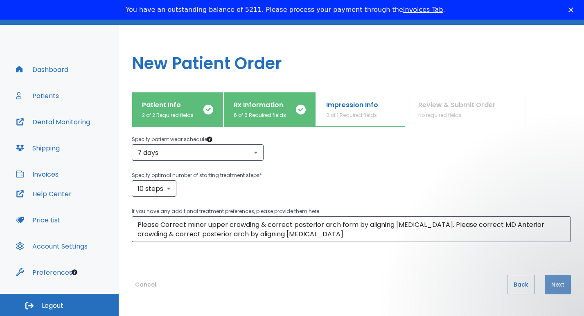
click at [554, 286] on button "Next" at bounding box center [557, 285] width 26 height 20
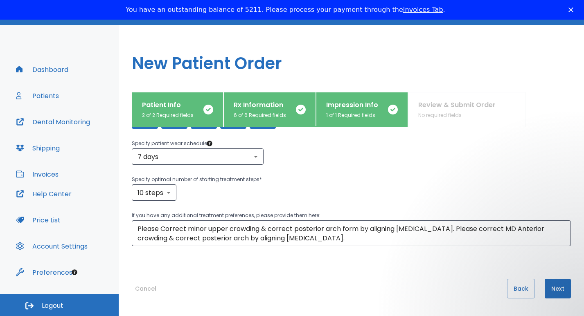
scroll to position [194, 0]
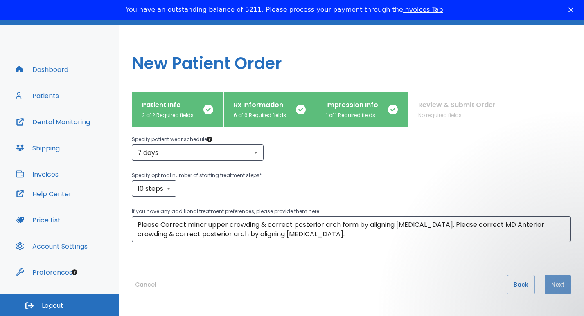
click at [551, 287] on button "Next" at bounding box center [557, 285] width 26 height 20
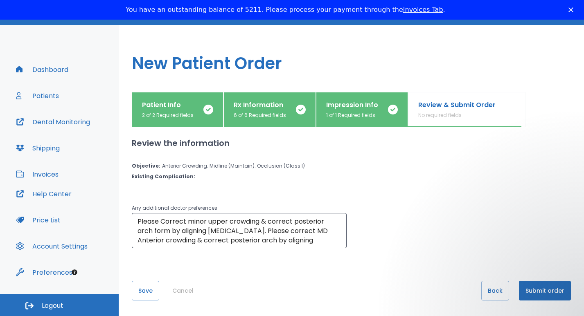
scroll to position [6, 0]
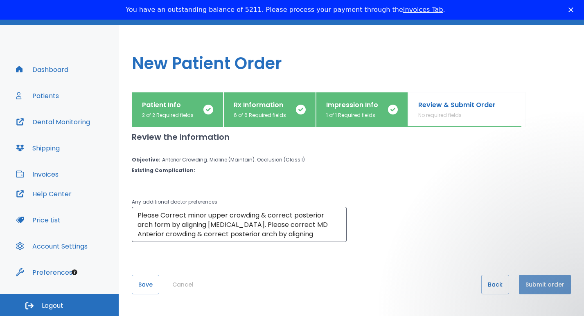
click at [540, 290] on button "Submit order" at bounding box center [545, 285] width 52 height 20
